Goal: Use online tool/utility: Utilize a website feature to perform a specific function

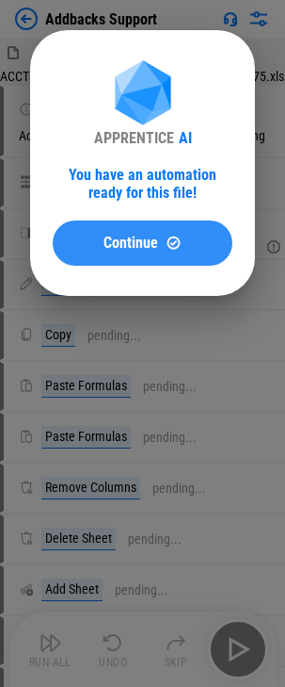
click at [130, 233] on button "Continue" at bounding box center [143, 242] width 180 height 45
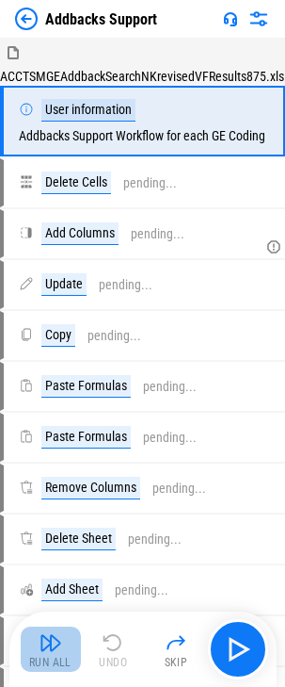
click at [45, 641] on img "button" at bounding box center [51, 642] width 23 height 23
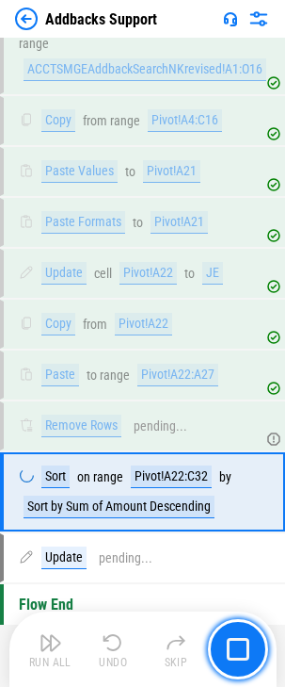
scroll to position [844, 0]
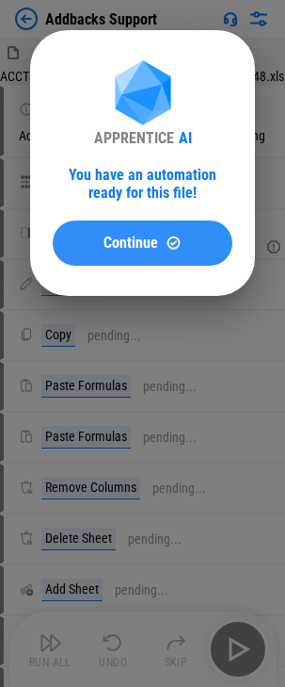
click at [134, 235] on span "Continue" at bounding box center [131, 242] width 55 height 15
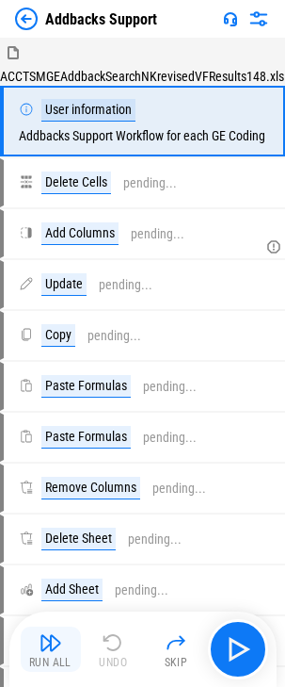
click at [43, 648] on img "button" at bounding box center [51, 642] width 23 height 23
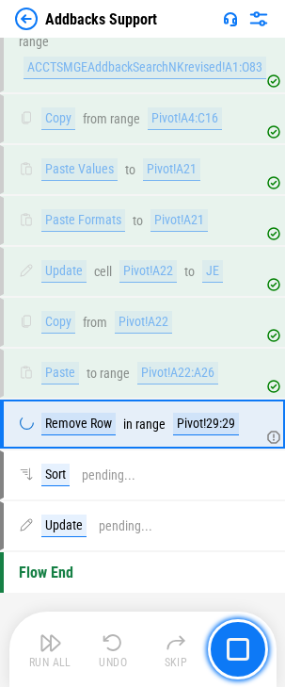
scroll to position [844, 0]
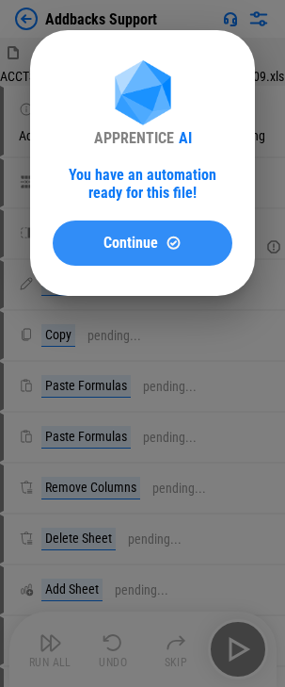
click at [97, 241] on div "Continue" at bounding box center [142, 242] width 135 height 16
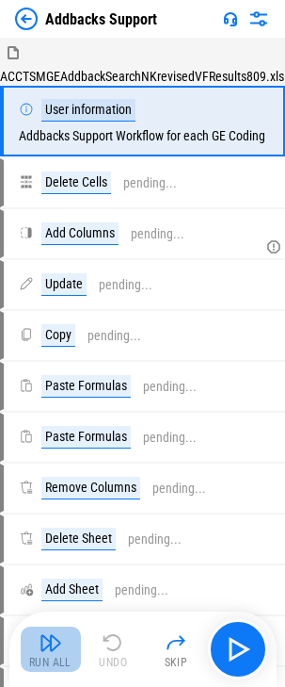
click at [51, 638] on img "button" at bounding box center [51, 642] width 23 height 23
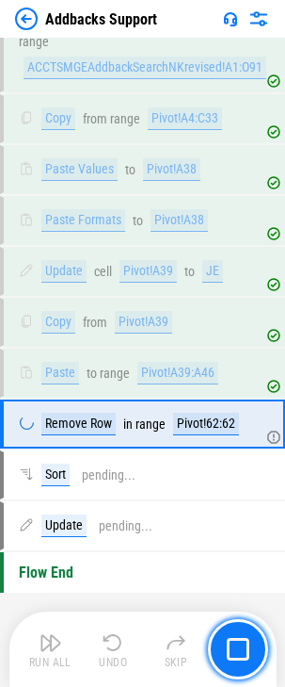
scroll to position [854, 0]
